Goal: Task Accomplishment & Management: Use online tool/utility

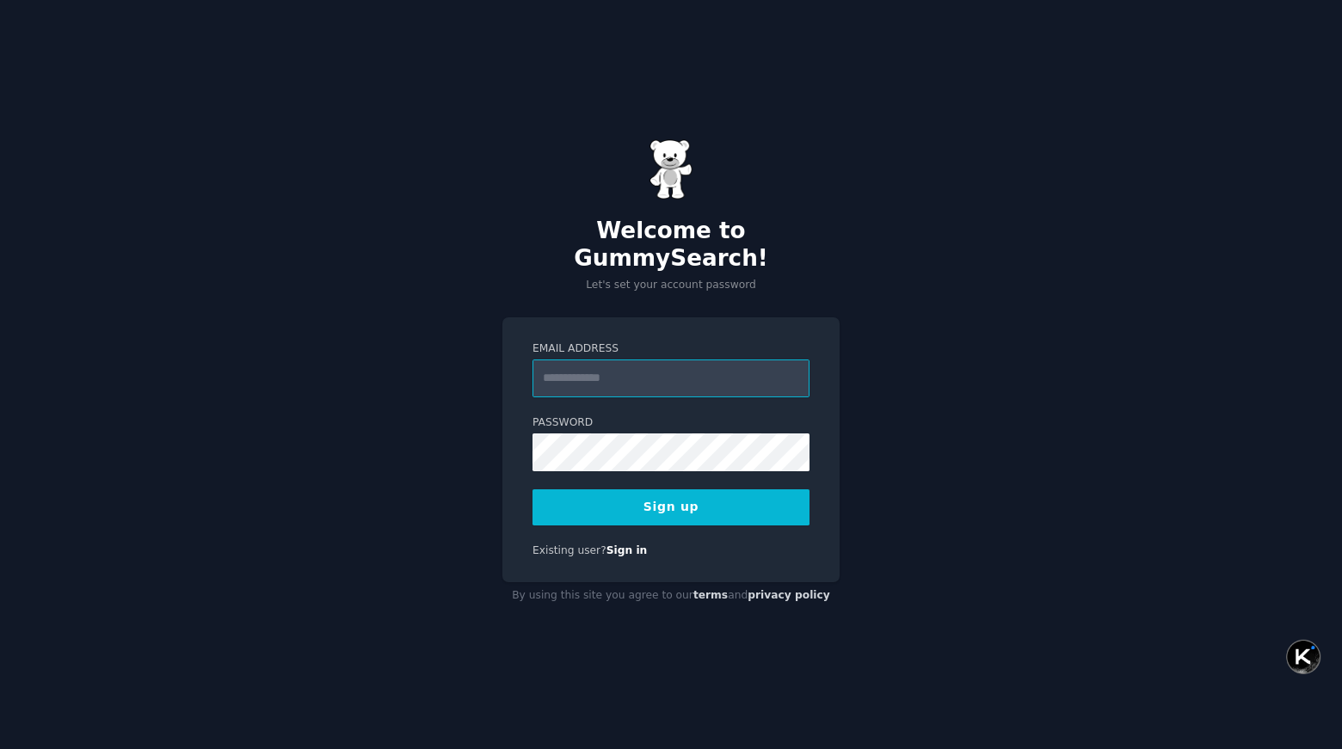
click at [641, 364] on input "Email Address" at bounding box center [670, 379] width 277 height 38
type input "**********"
click at [665, 492] on button "Sign up" at bounding box center [670, 507] width 277 height 36
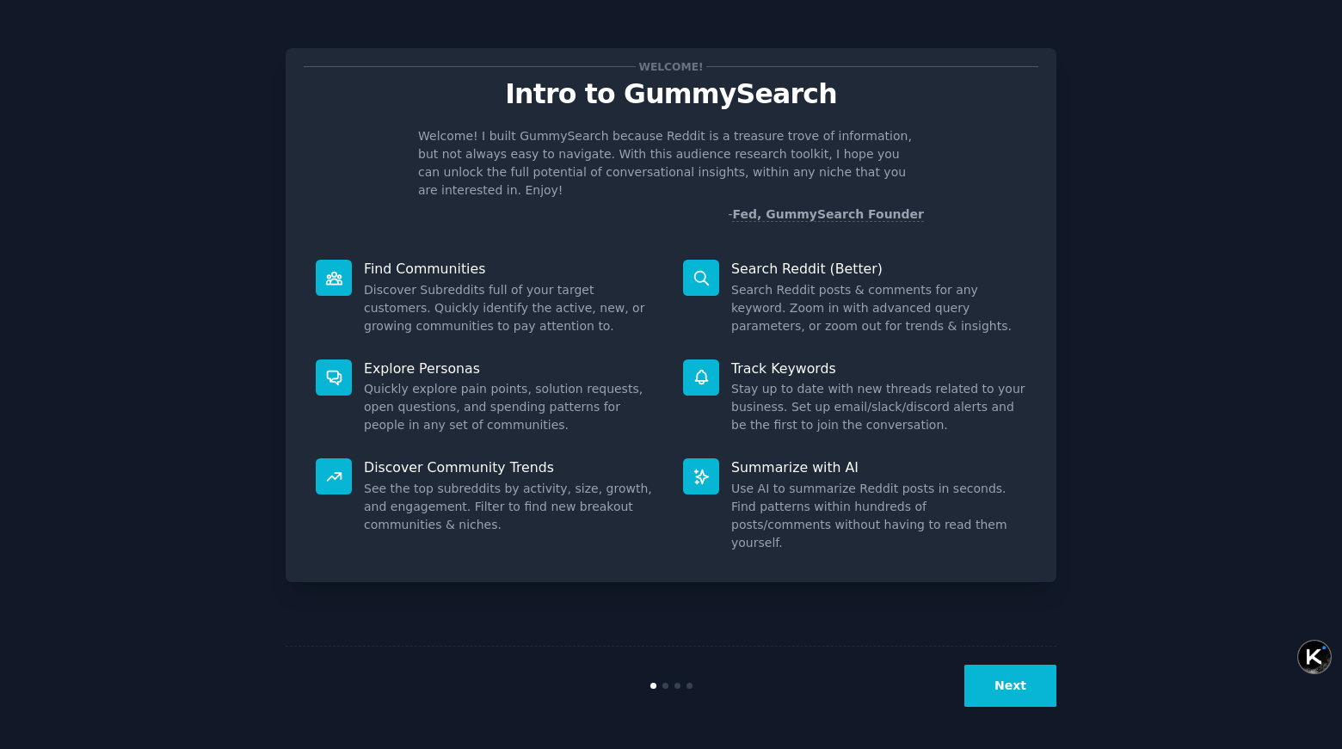
click at [1027, 686] on button "Next" at bounding box center [1010, 686] width 92 height 42
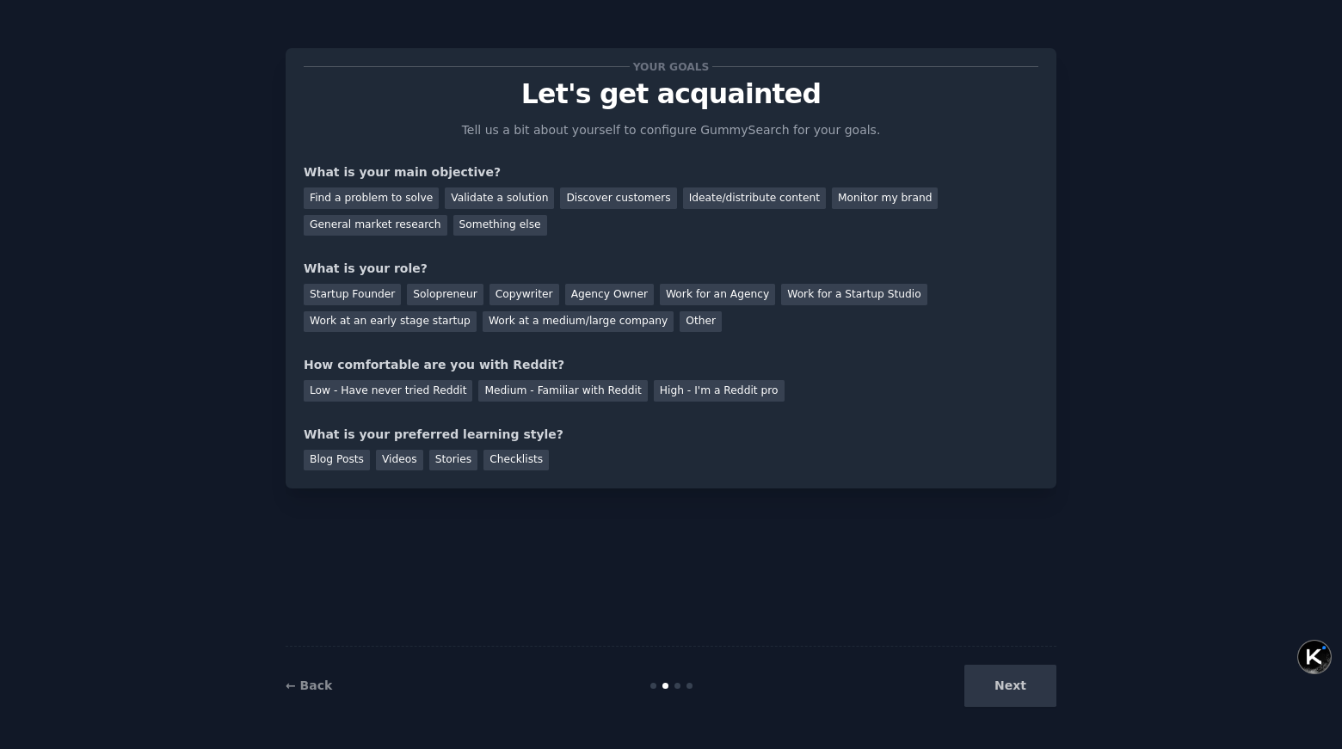
click at [1027, 686] on div "Next" at bounding box center [927, 686] width 257 height 42
click at [419, 201] on div "Find a problem to solve" at bounding box center [371, 199] width 135 height 22
click at [605, 188] on div "Discover customers" at bounding box center [618, 199] width 116 height 22
click at [391, 194] on div "Find a problem to solve" at bounding box center [371, 199] width 135 height 22
click at [352, 287] on div "Startup Founder" at bounding box center [352, 295] width 97 height 22
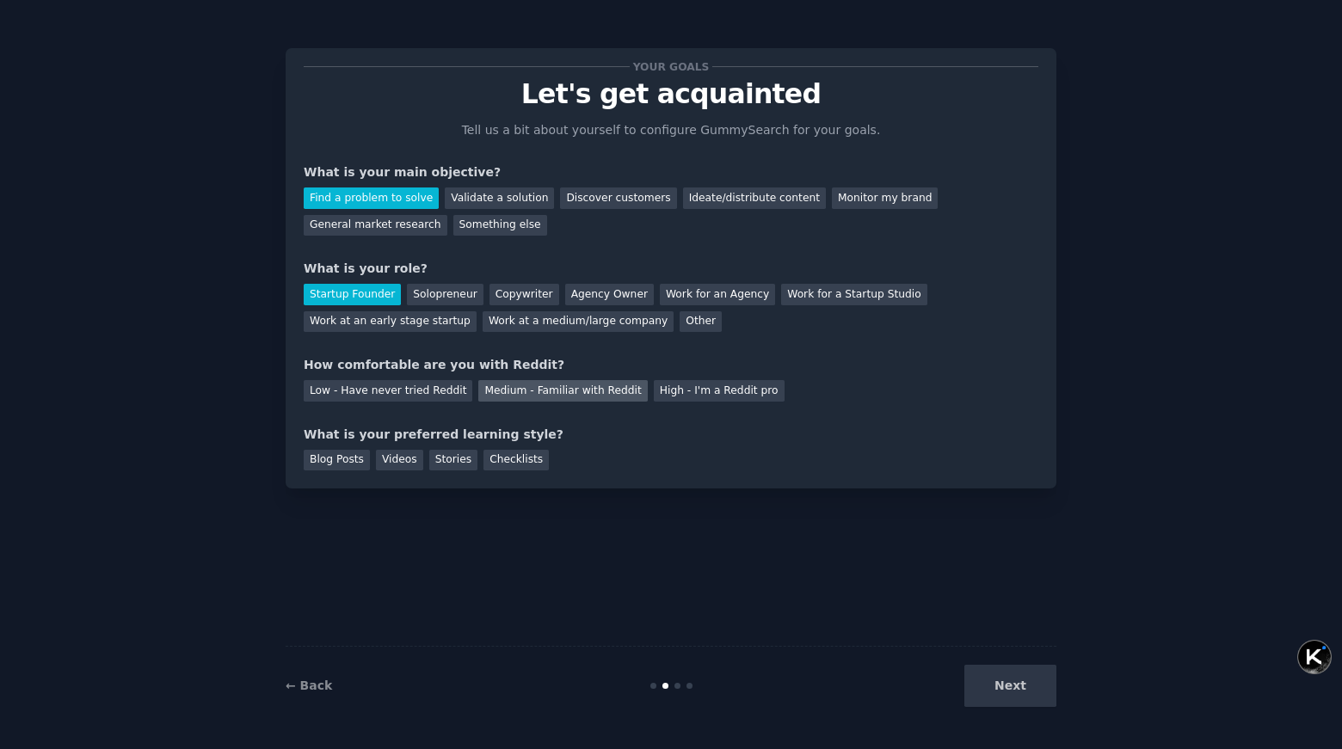
click at [537, 399] on div "Medium - Familiar with Reddit" at bounding box center [562, 391] width 169 height 22
click at [353, 469] on div "Blog Posts" at bounding box center [337, 461] width 66 height 22
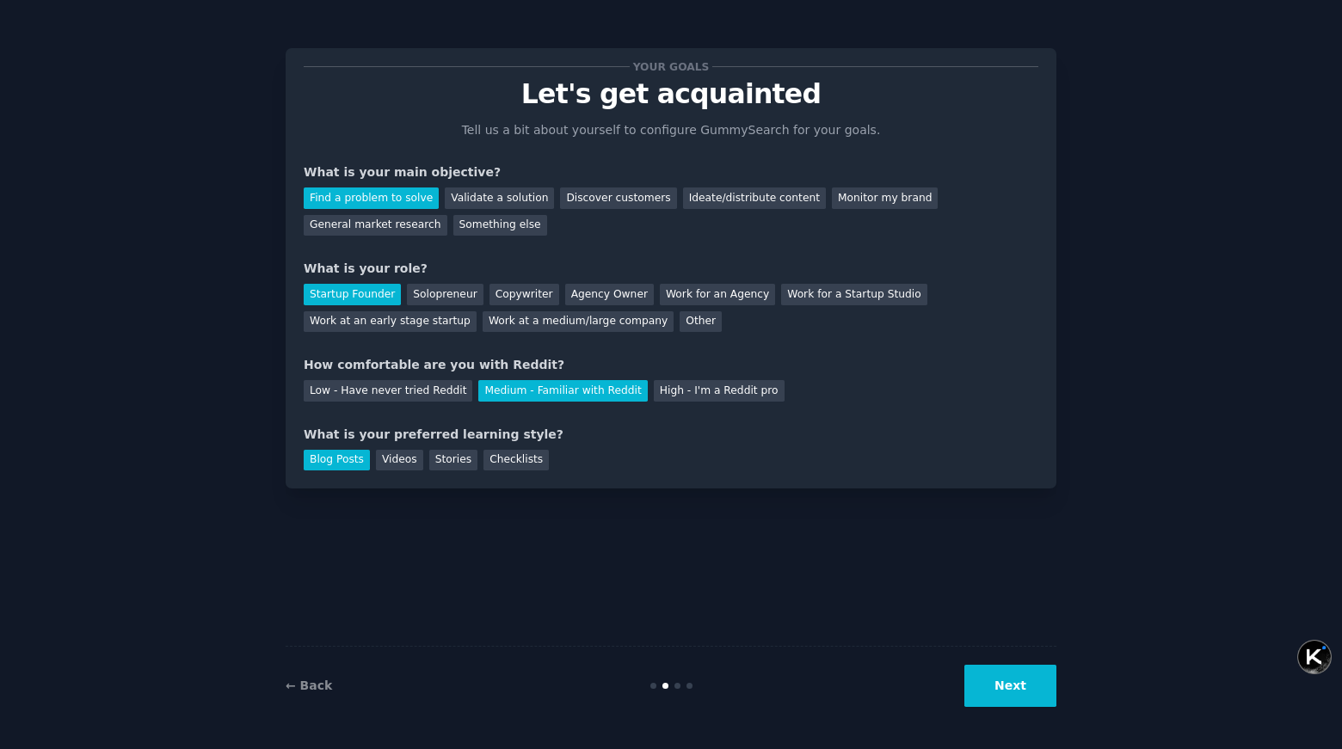
click at [1030, 696] on button "Next" at bounding box center [1010, 686] width 92 height 42
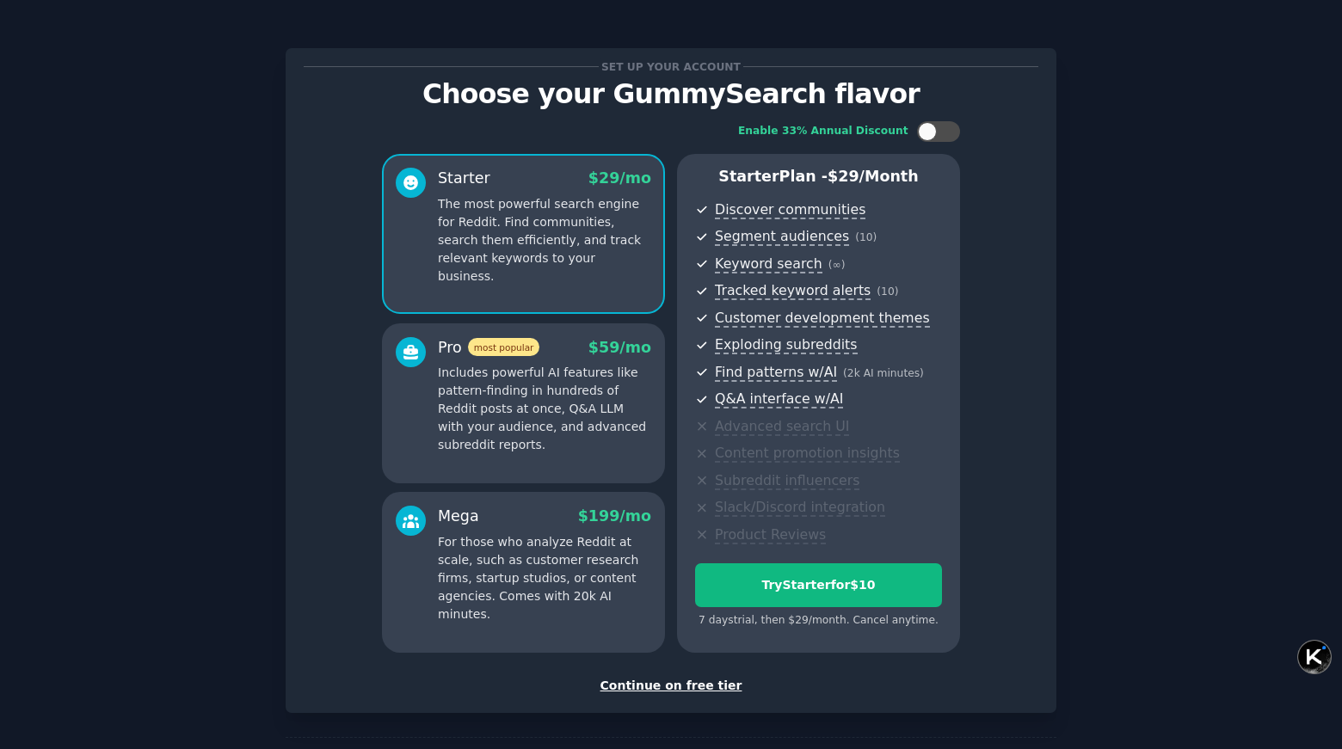
click at [692, 686] on div "Continue on free tier" at bounding box center [671, 686] width 735 height 18
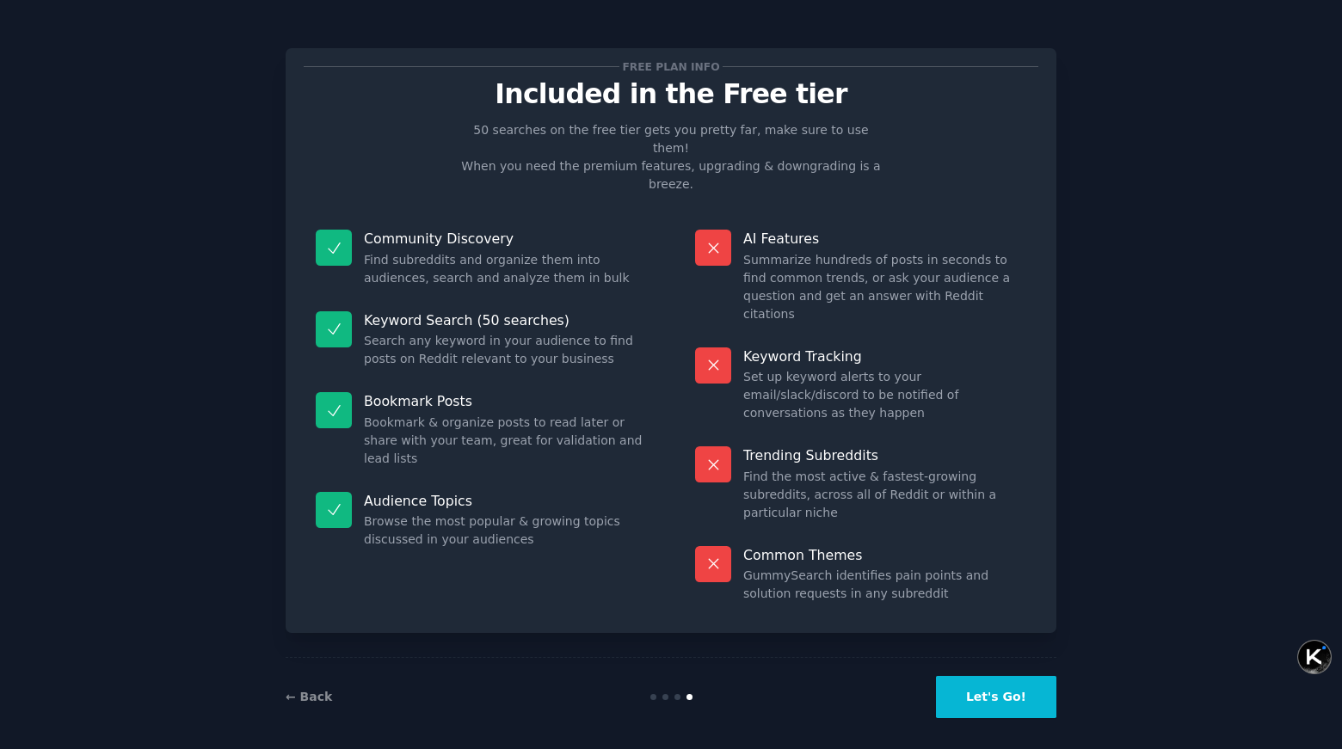
click at [1013, 682] on button "Let's Go!" at bounding box center [996, 697] width 120 height 42
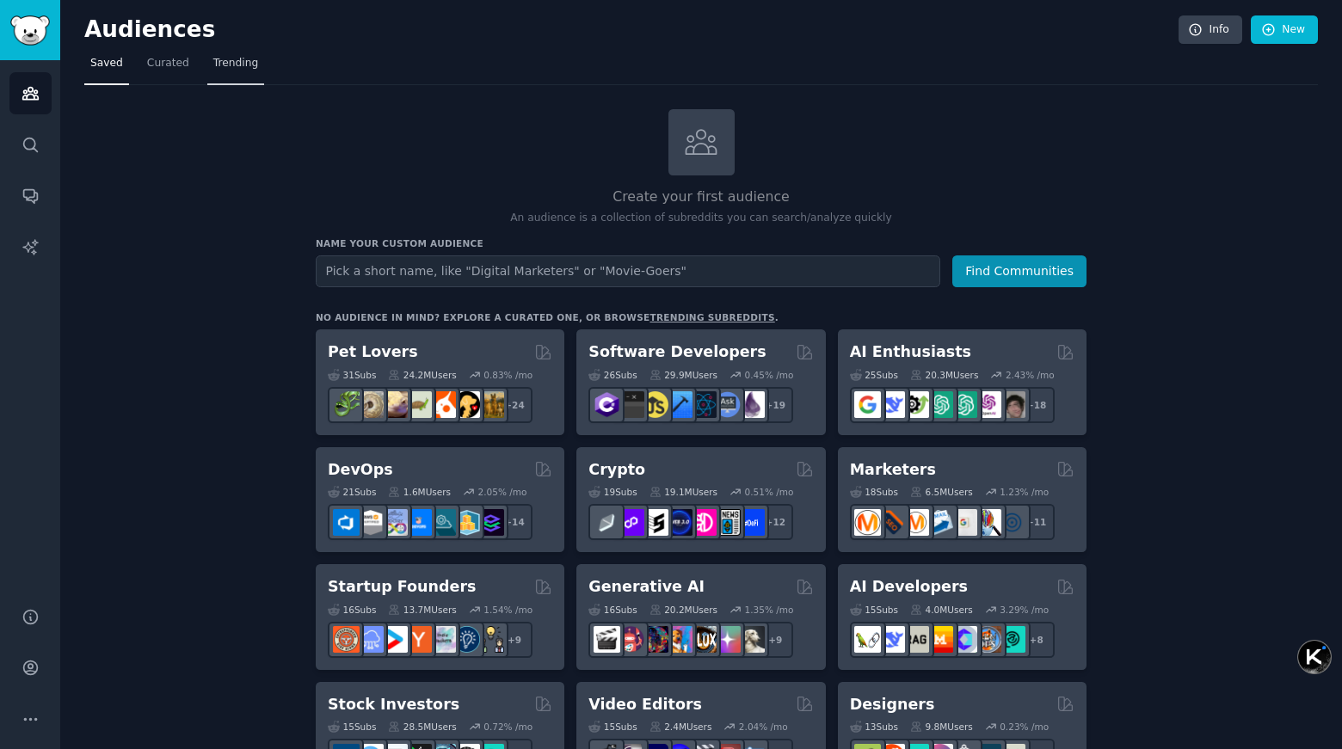
click at [244, 62] on span "Trending" at bounding box center [235, 63] width 45 height 15
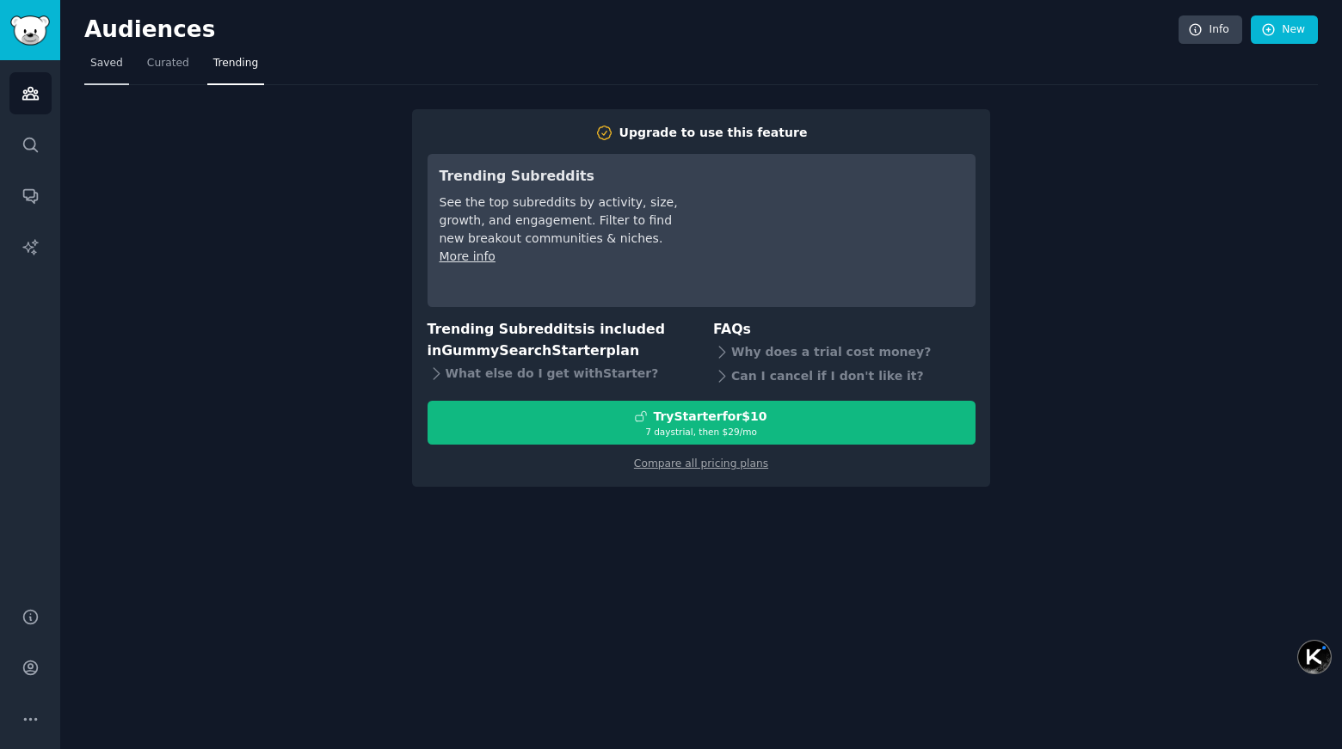
click at [108, 71] on link "Saved" at bounding box center [106, 67] width 45 height 35
